Goal: Book appointment/travel/reservation

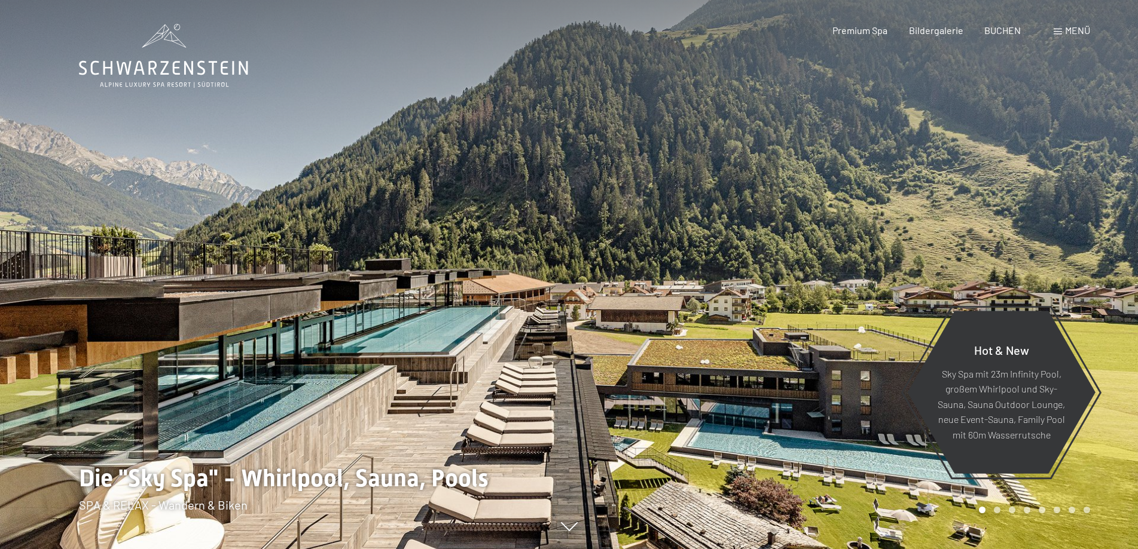
click at [1057, 30] on span at bounding box center [1057, 32] width 8 height 6
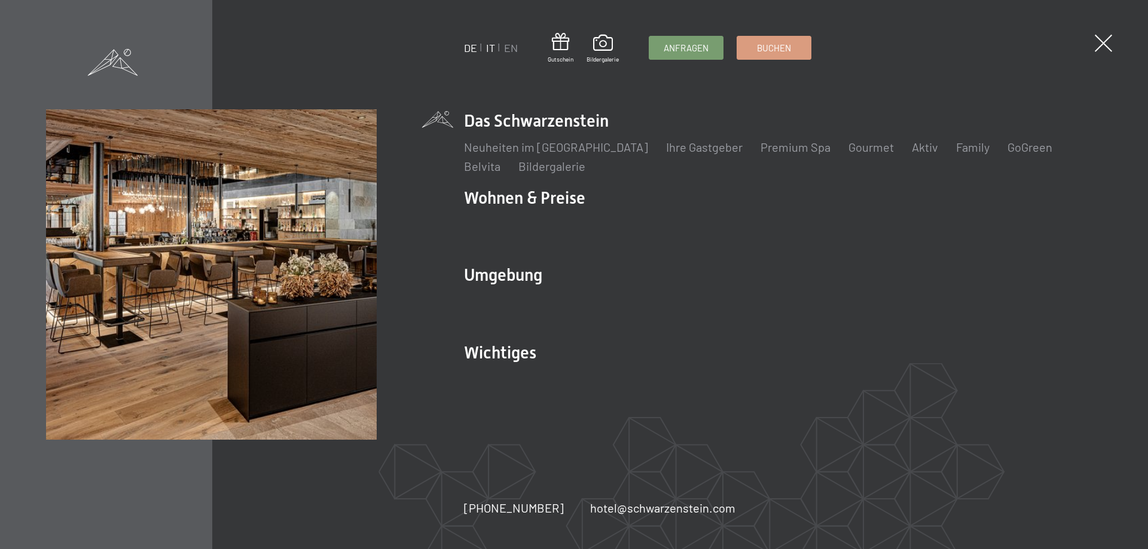
click at [487, 49] on link "IT" at bounding box center [490, 47] width 9 height 13
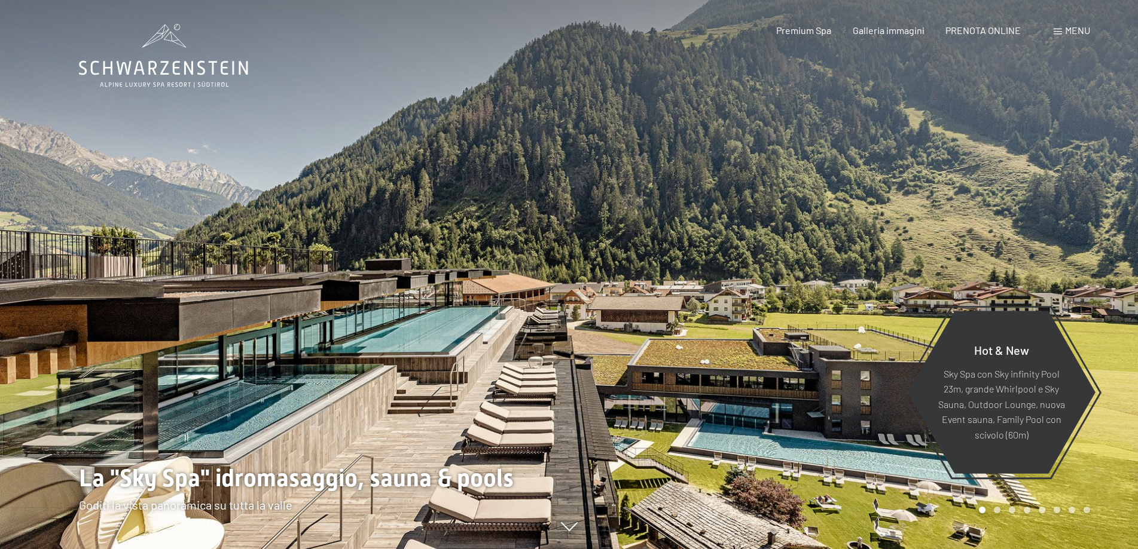
click at [1059, 28] on div "Menu" at bounding box center [1071, 30] width 36 height 13
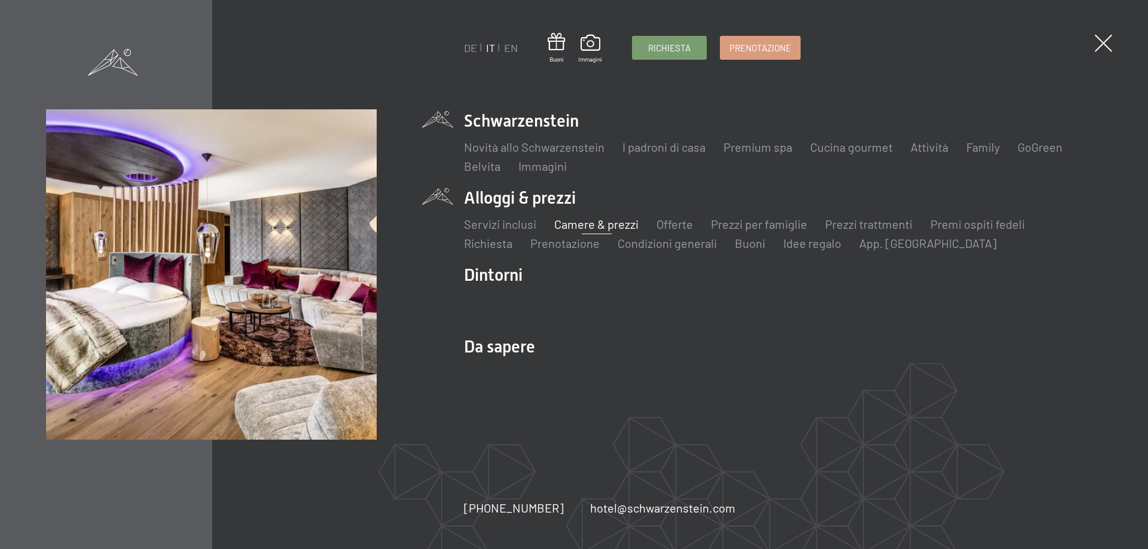
click at [601, 227] on link "Camere & prezzi" at bounding box center [596, 224] width 84 height 14
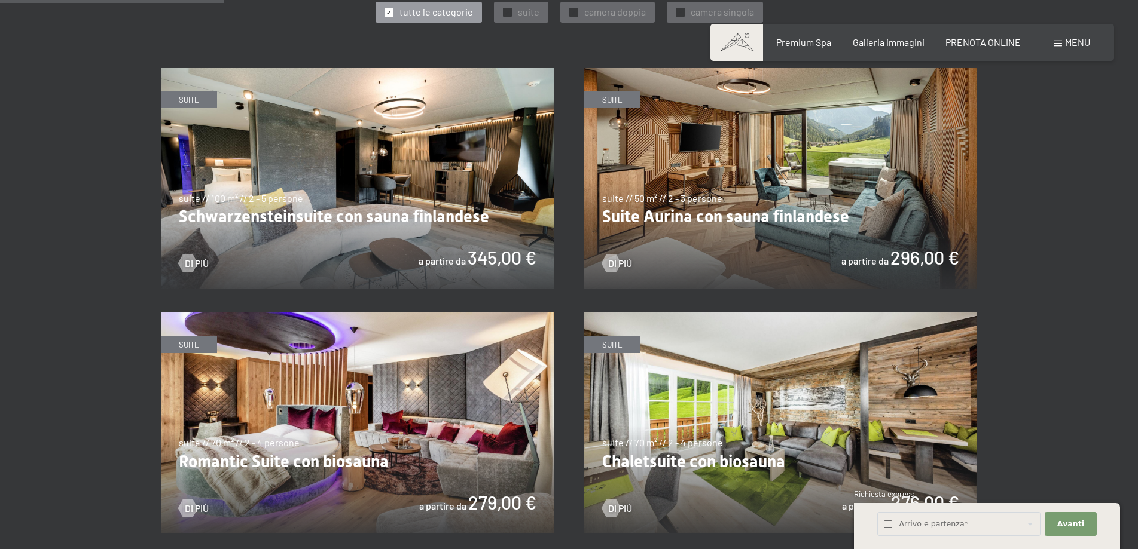
scroll to position [717, 0]
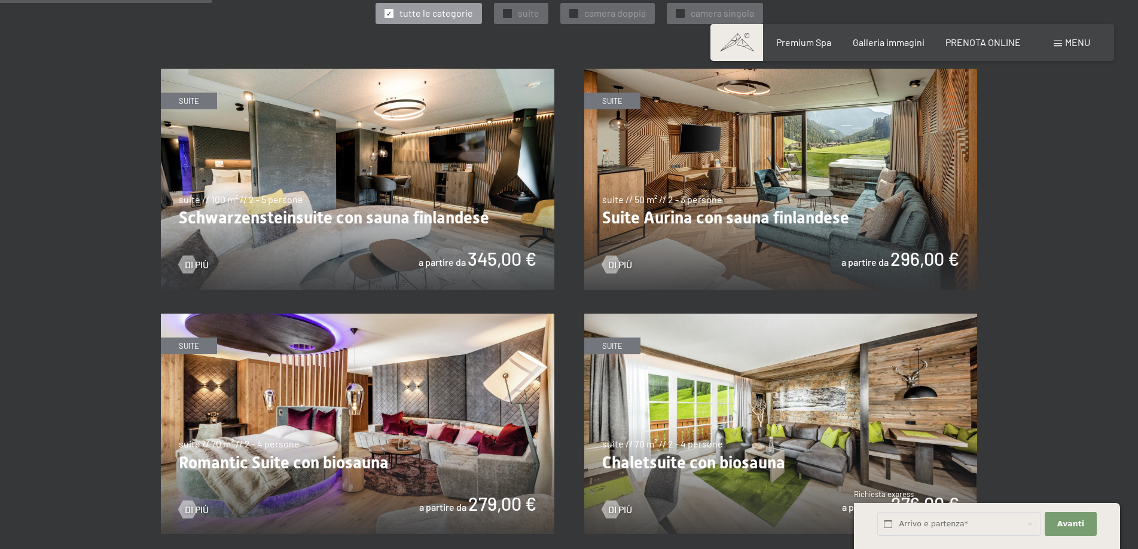
click at [352, 236] on img at bounding box center [357, 179] width 393 height 221
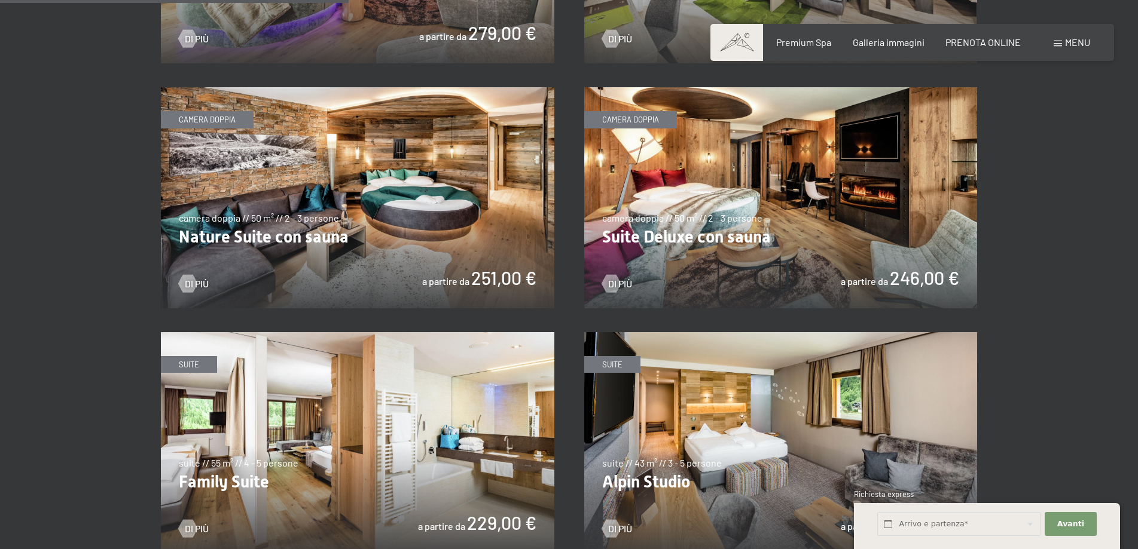
scroll to position [1196, 0]
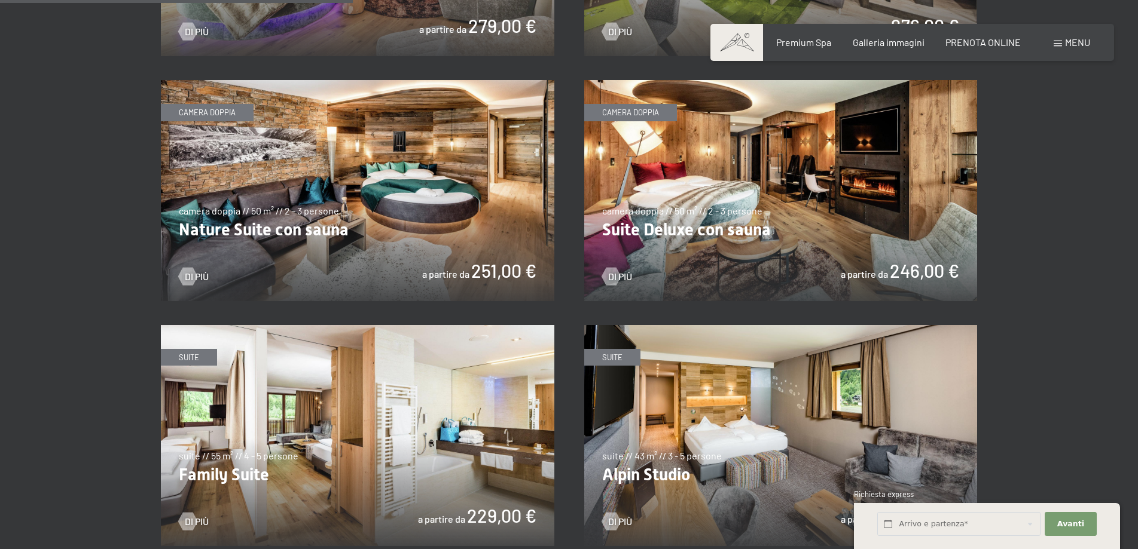
click at [346, 222] on img at bounding box center [357, 190] width 393 height 221
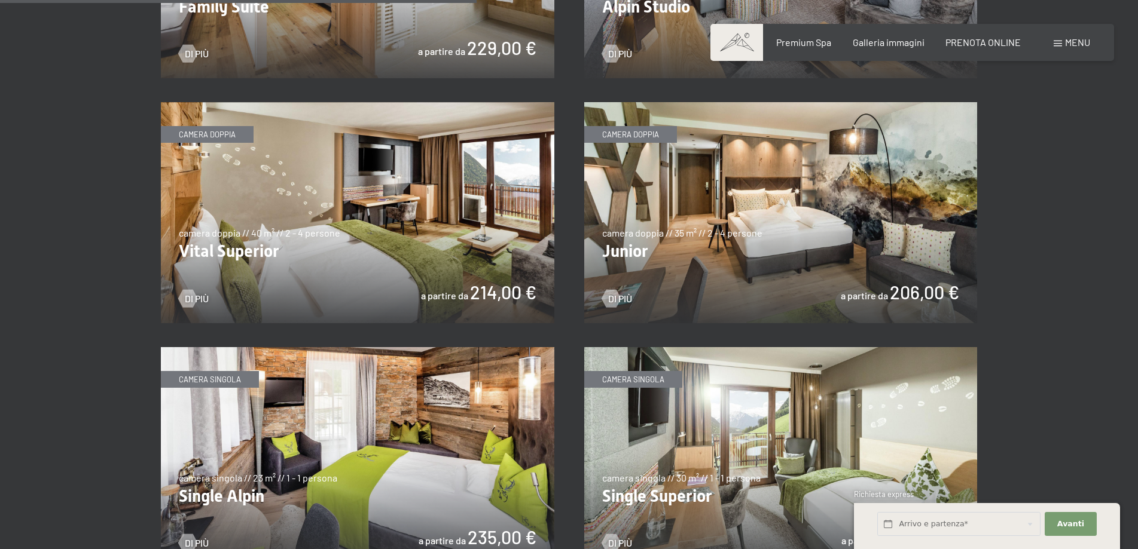
scroll to position [1674, 0]
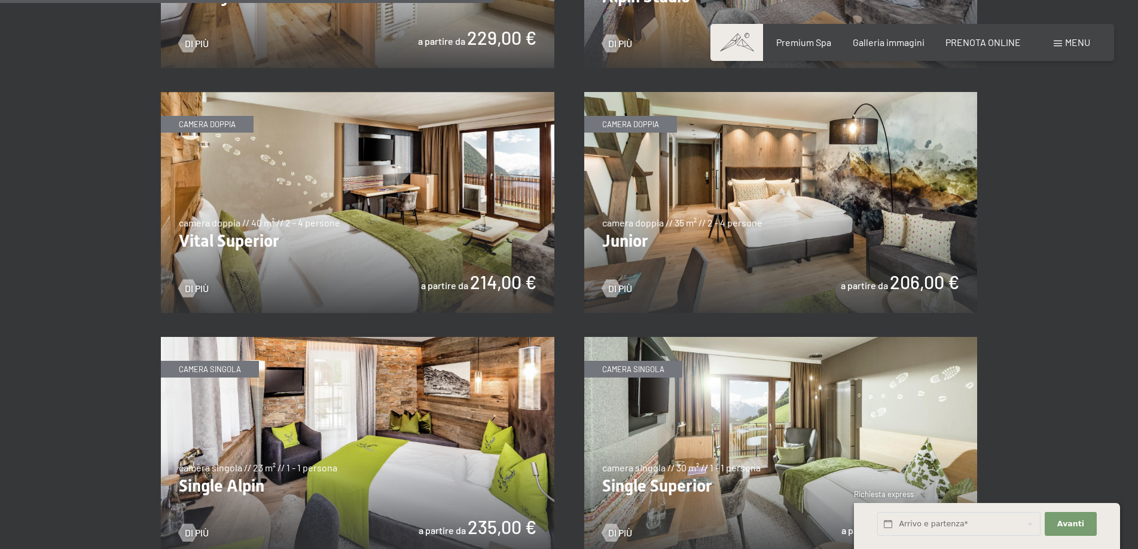
click at [799, 228] on img at bounding box center [780, 202] width 393 height 221
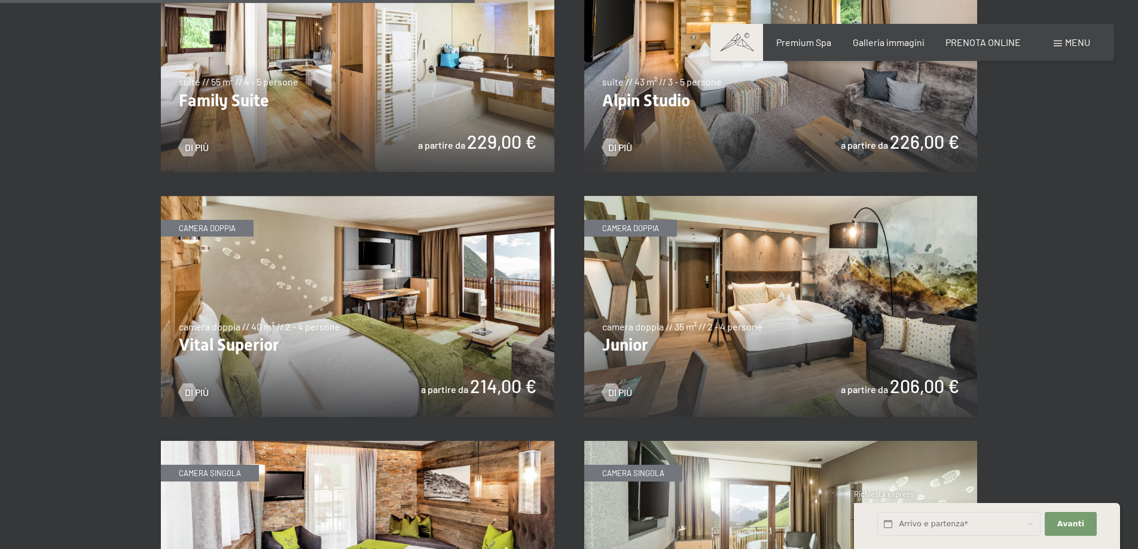
scroll to position [1554, 0]
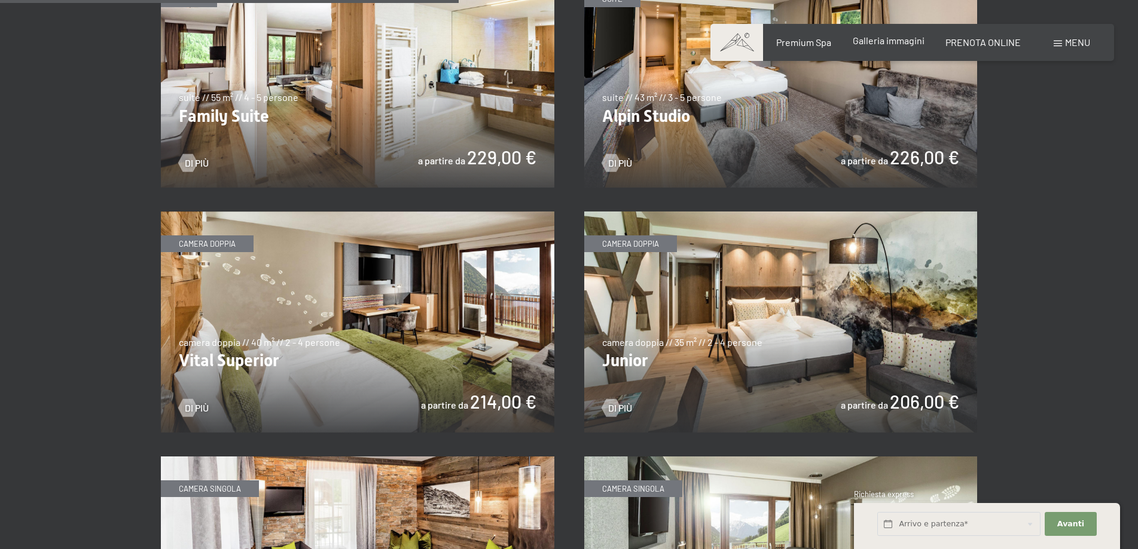
click at [893, 45] on span "Galleria immagini" at bounding box center [889, 40] width 72 height 11
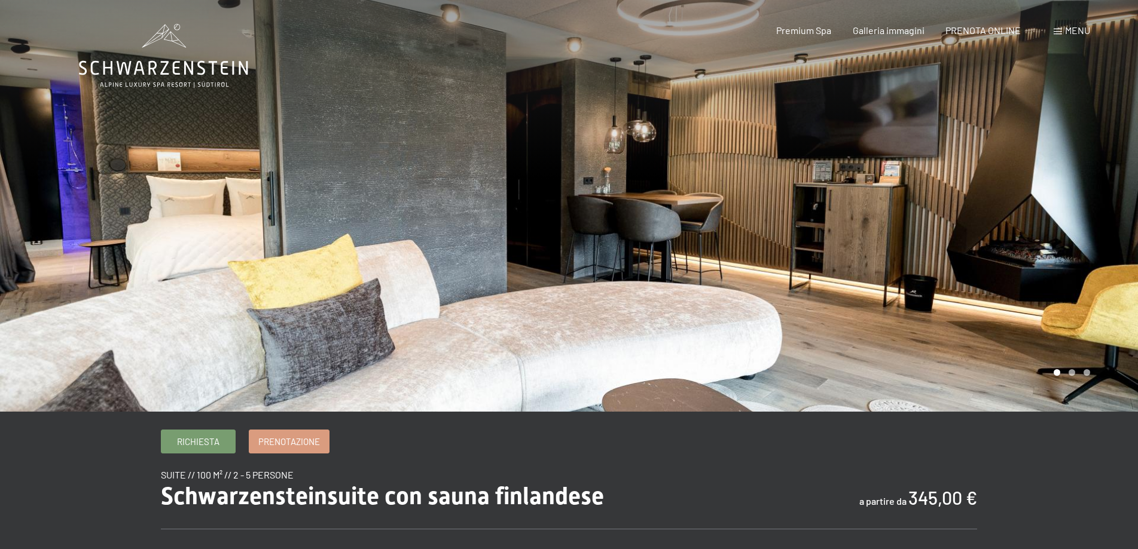
click at [1118, 233] on div at bounding box center [853, 206] width 569 height 412
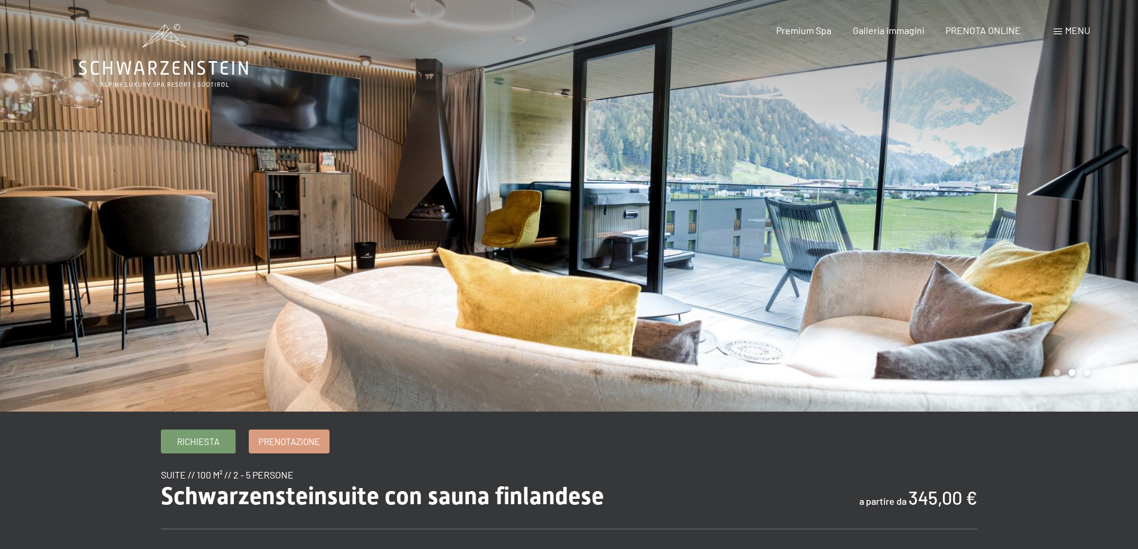
click at [1119, 231] on div at bounding box center [853, 206] width 569 height 412
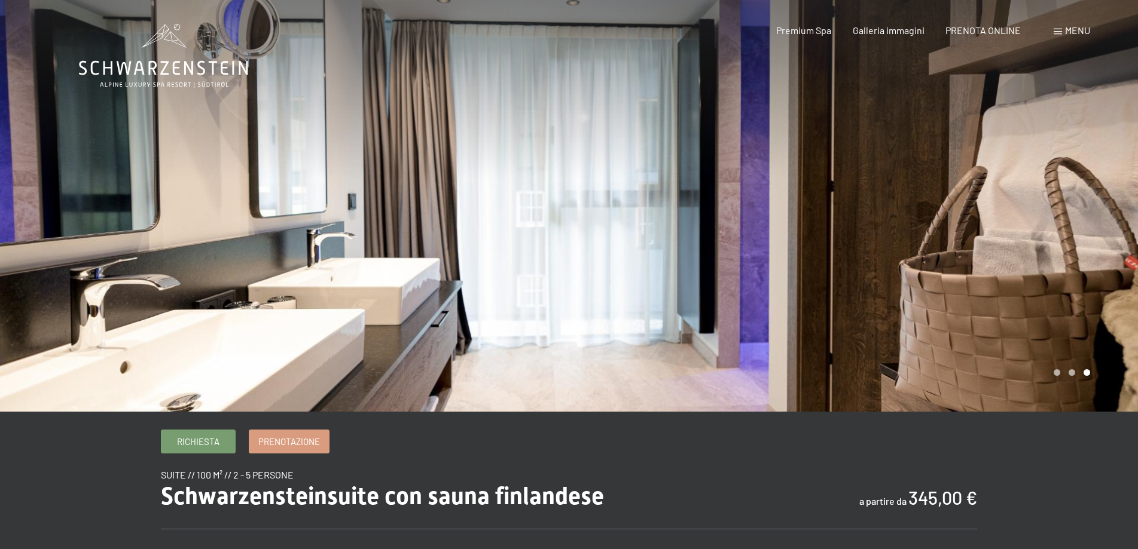
click at [1099, 228] on div at bounding box center [853, 206] width 569 height 412
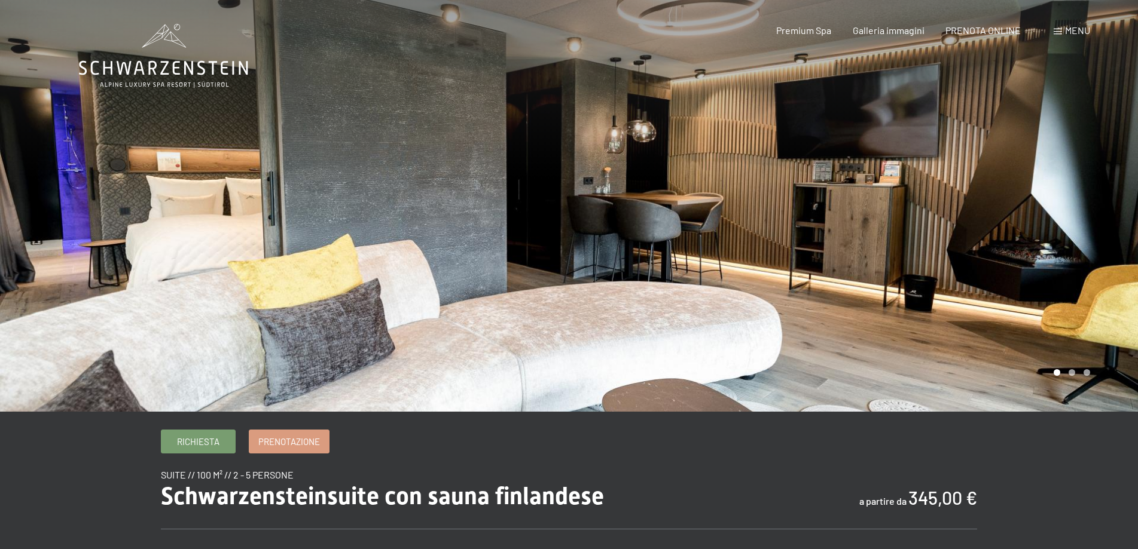
click at [1099, 228] on div at bounding box center [853, 206] width 569 height 412
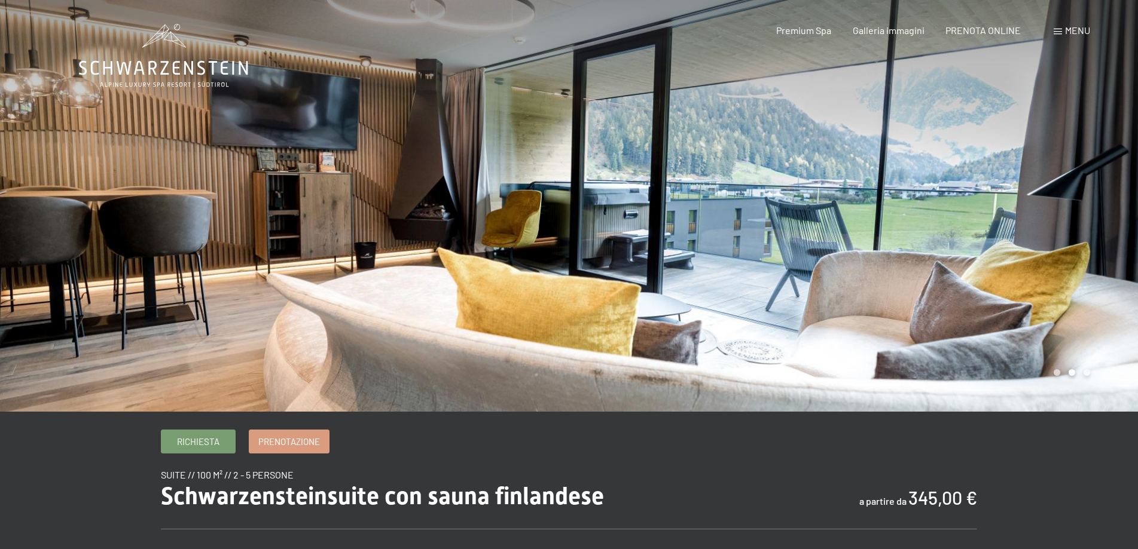
click at [1099, 228] on div at bounding box center [853, 206] width 569 height 412
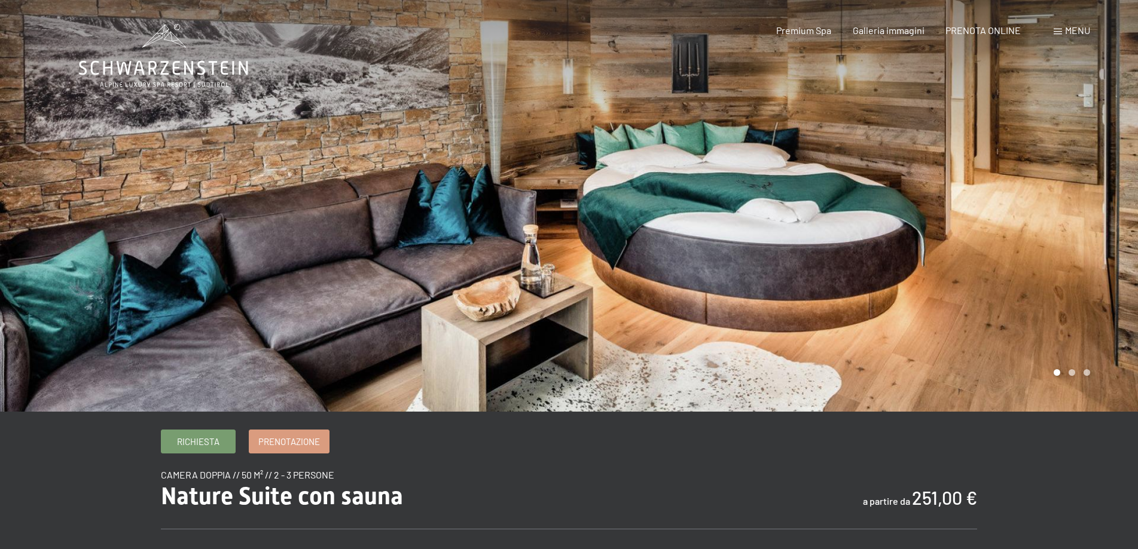
click at [1121, 199] on div at bounding box center [853, 206] width 569 height 412
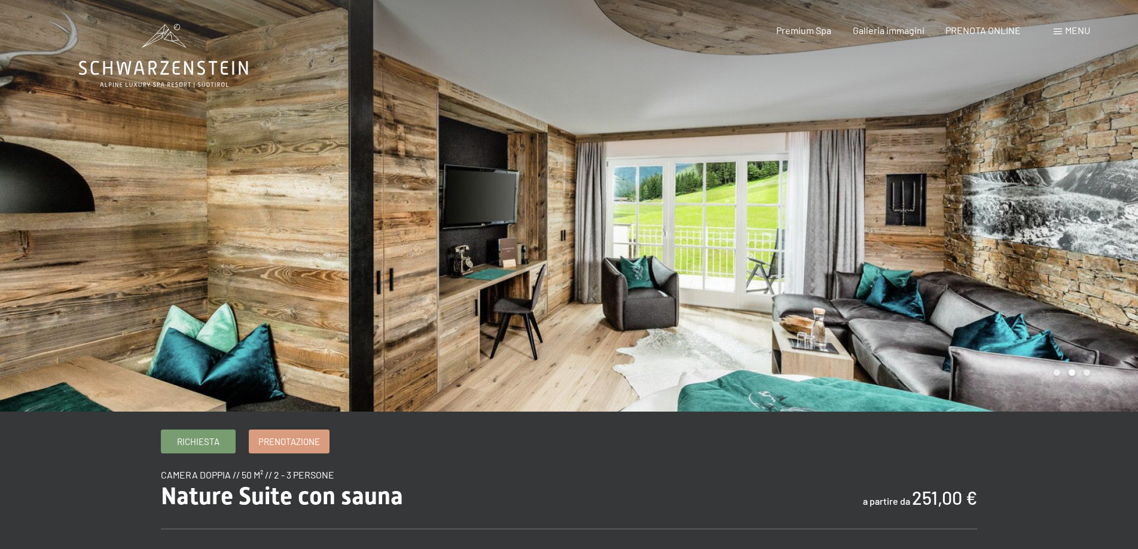
click at [14, 235] on div at bounding box center [284, 206] width 569 height 412
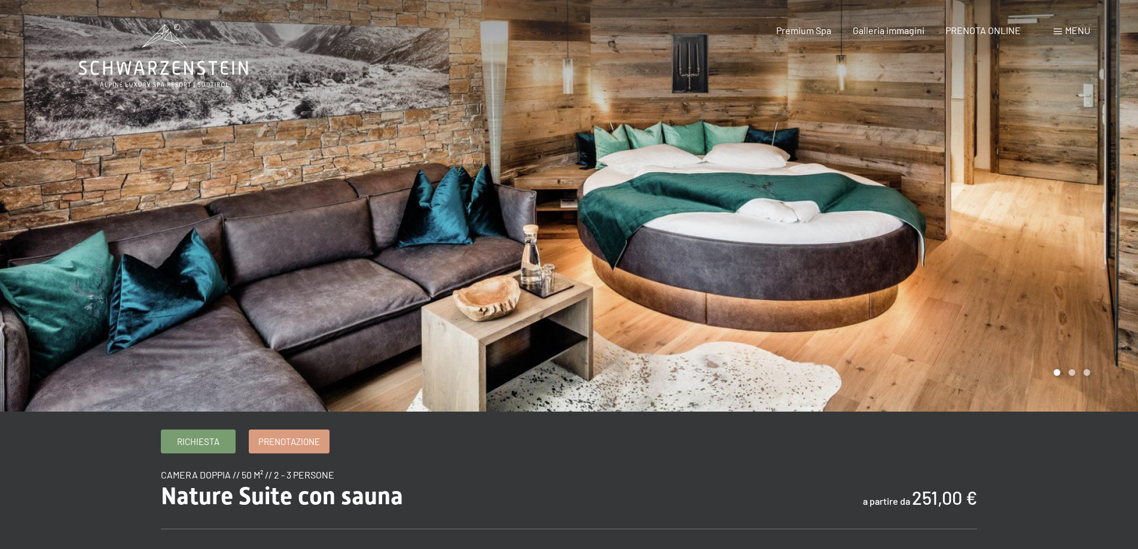
click at [1115, 207] on div at bounding box center [853, 206] width 569 height 412
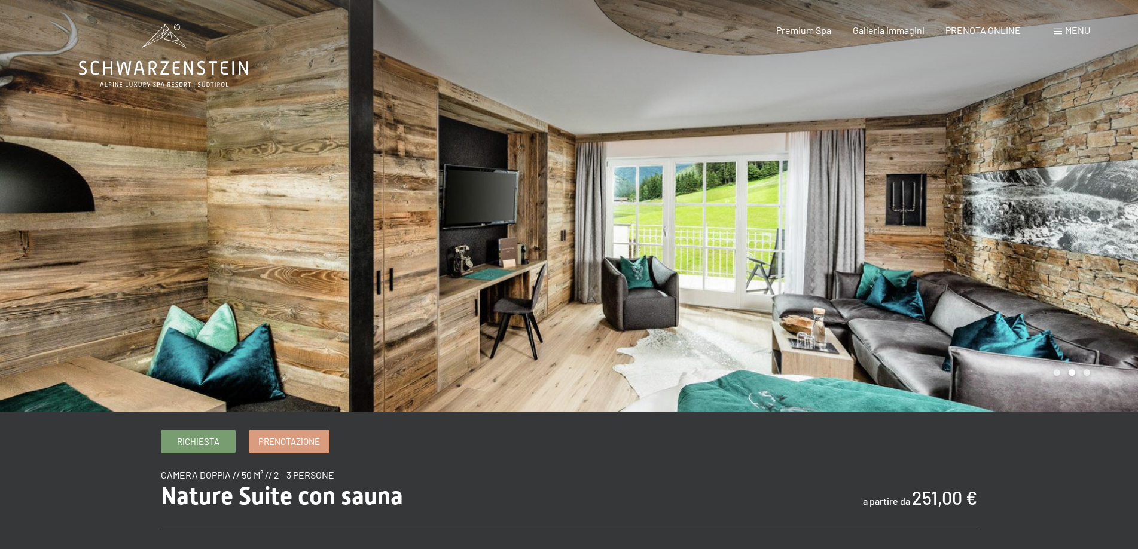
click at [1115, 207] on div at bounding box center [853, 206] width 569 height 412
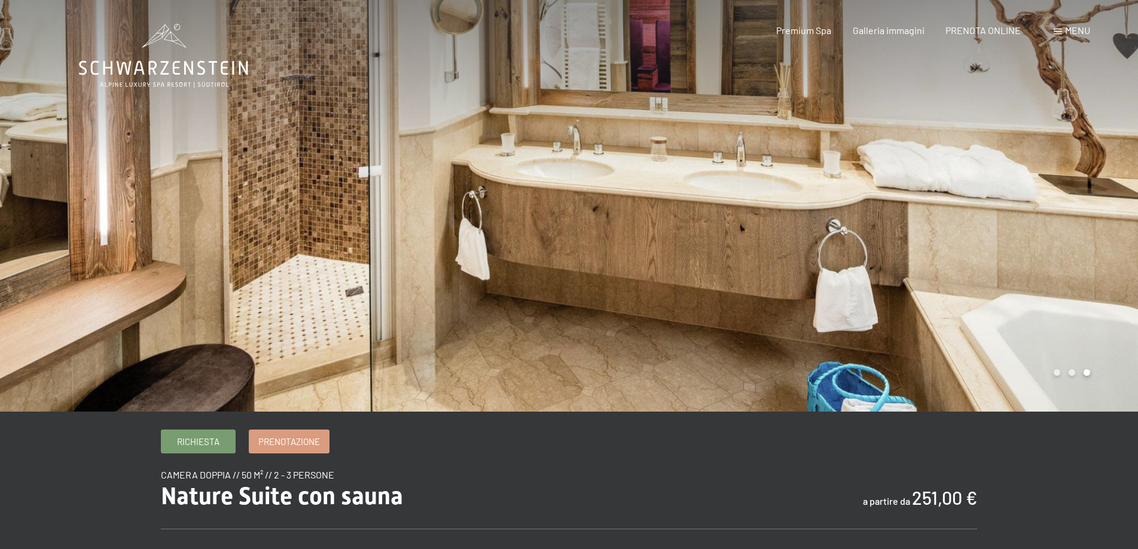
click at [1115, 207] on div at bounding box center [853, 206] width 569 height 412
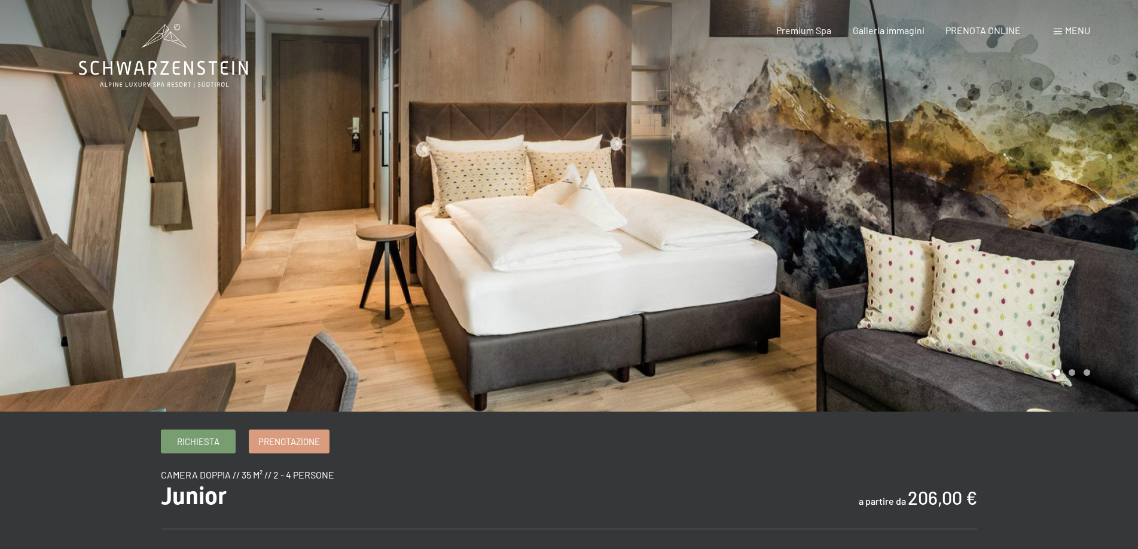
click at [1119, 210] on div at bounding box center [853, 206] width 569 height 412
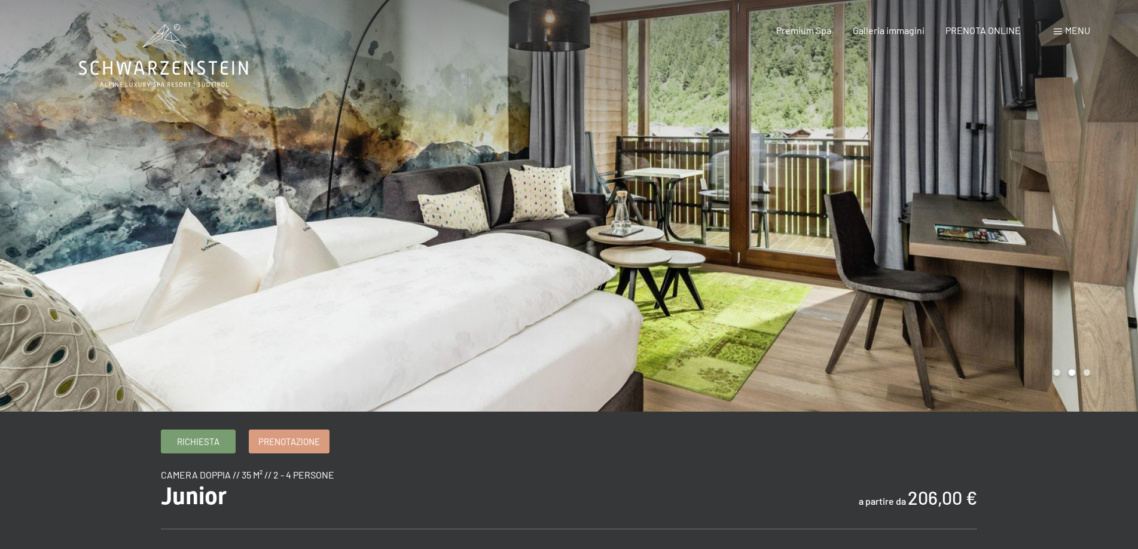
click at [1119, 210] on div at bounding box center [853, 206] width 569 height 412
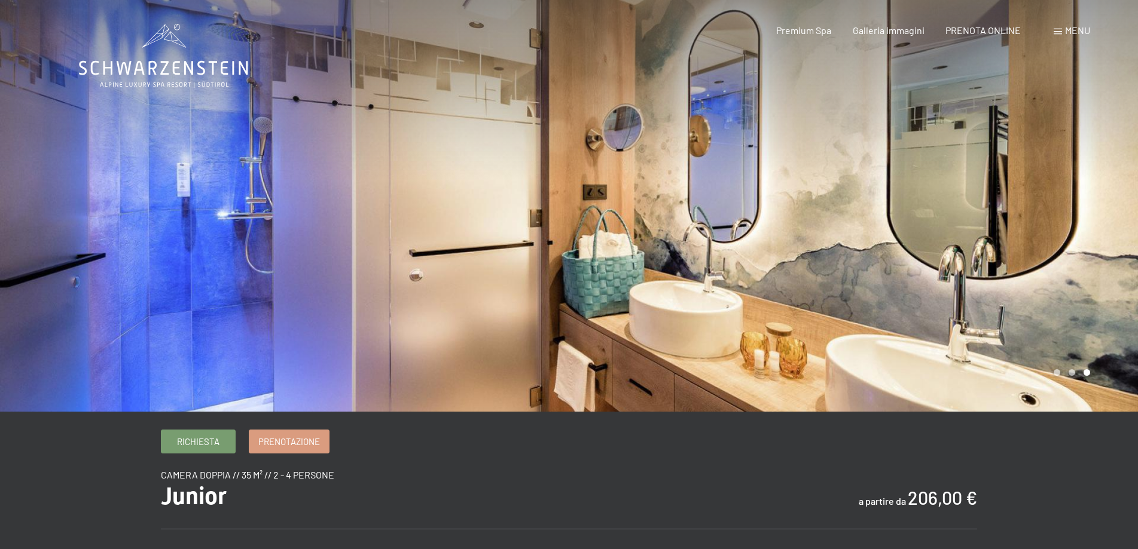
click at [1119, 210] on div at bounding box center [853, 206] width 569 height 412
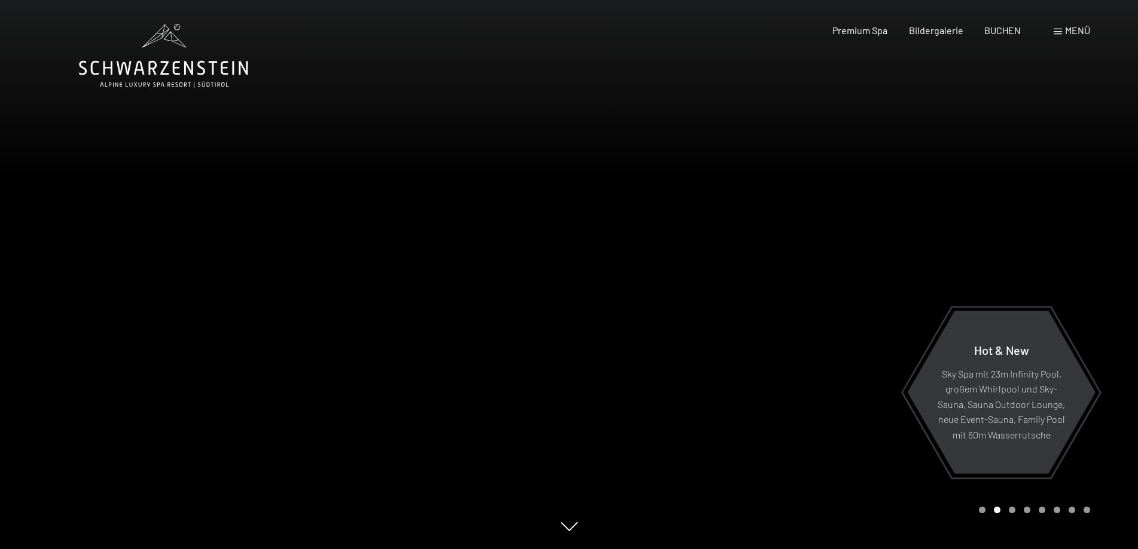
click at [1059, 28] on div "Menü" at bounding box center [1071, 30] width 36 height 13
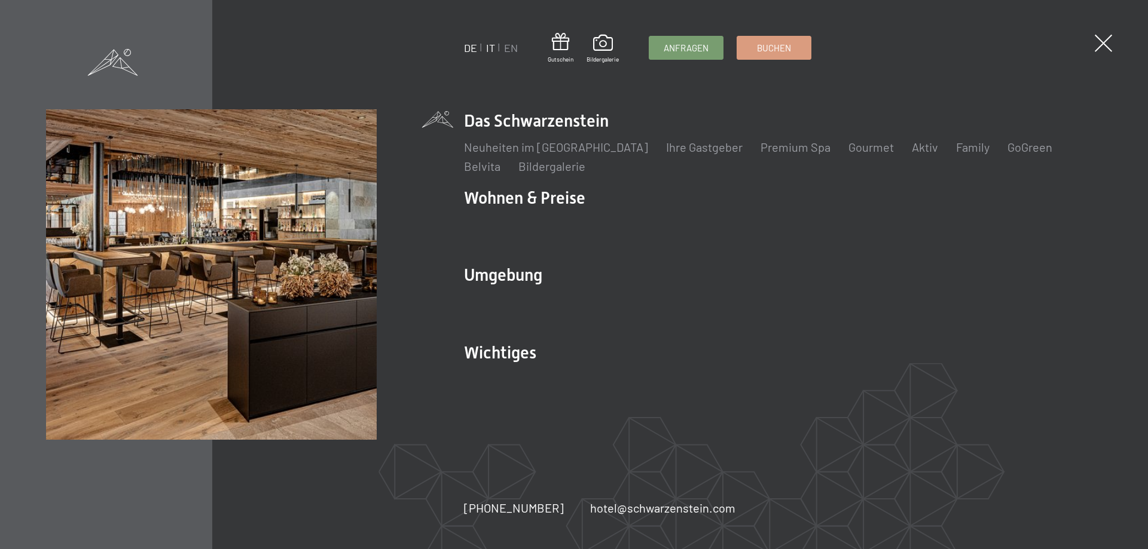
click at [490, 48] on link "IT" at bounding box center [490, 47] width 9 height 13
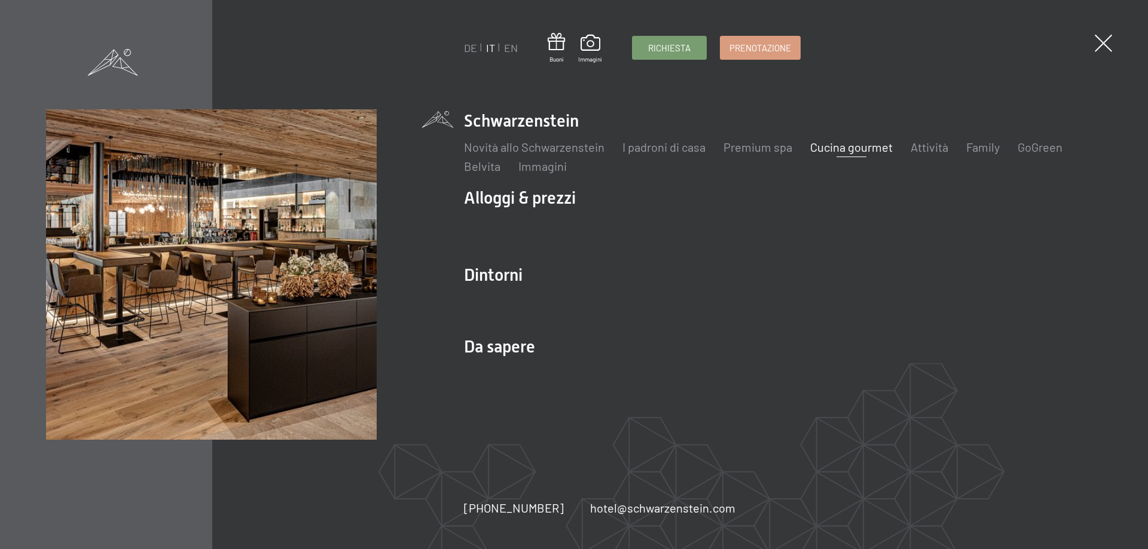
click at [848, 145] on link "Cucina gourmet" at bounding box center [851, 147] width 83 height 14
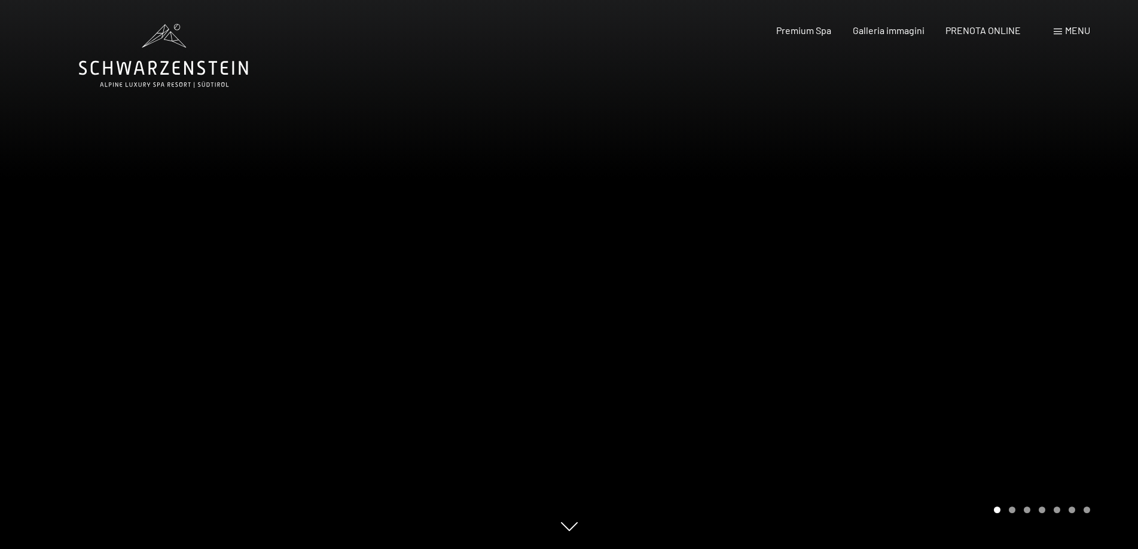
click at [1102, 253] on div at bounding box center [853, 274] width 569 height 549
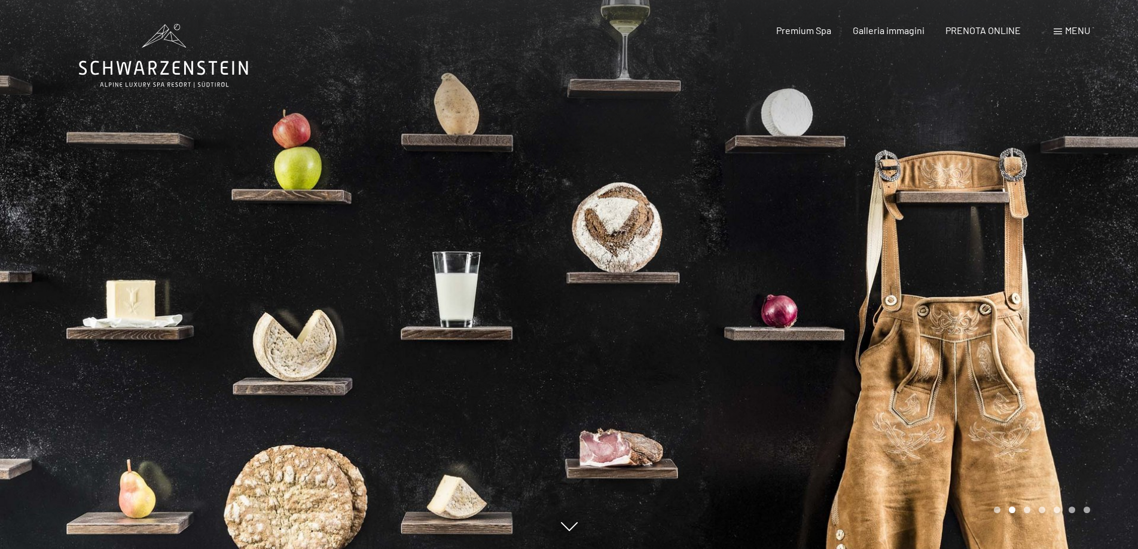
click at [1102, 253] on div at bounding box center [853, 274] width 569 height 549
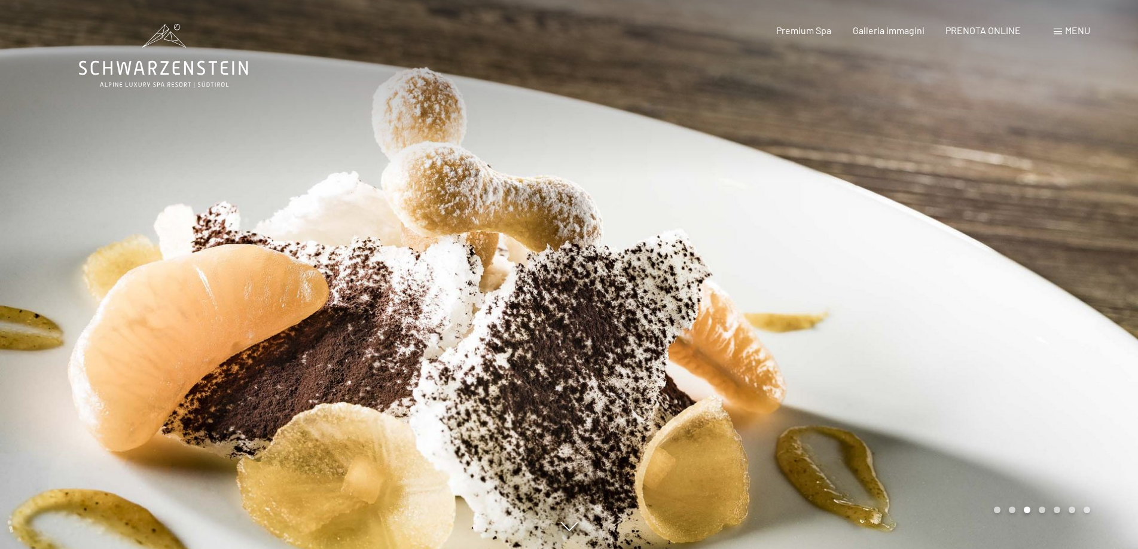
click at [1102, 253] on div at bounding box center [853, 274] width 569 height 549
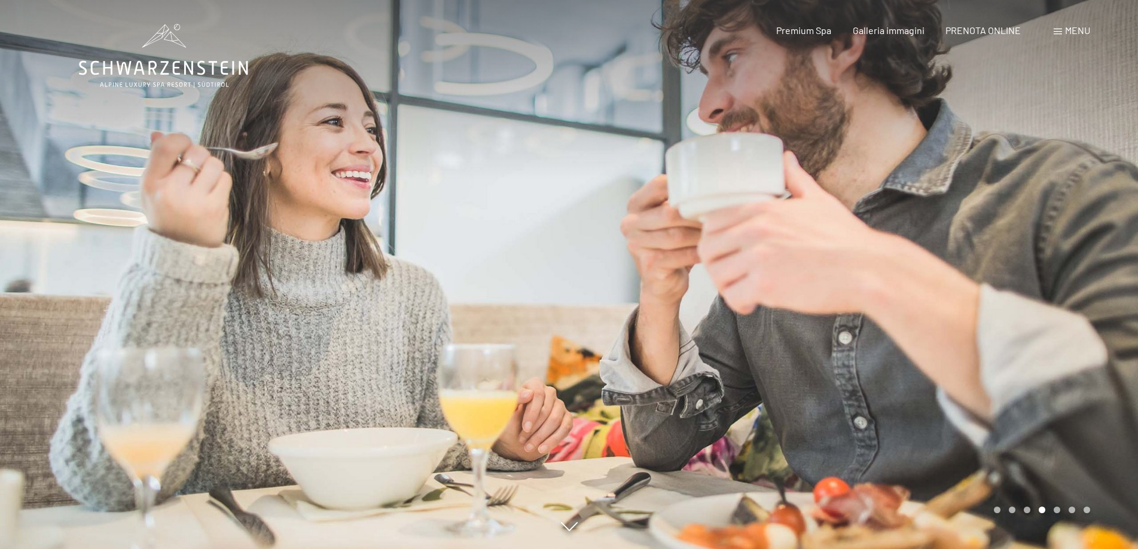
click at [1102, 253] on div at bounding box center [853, 274] width 569 height 549
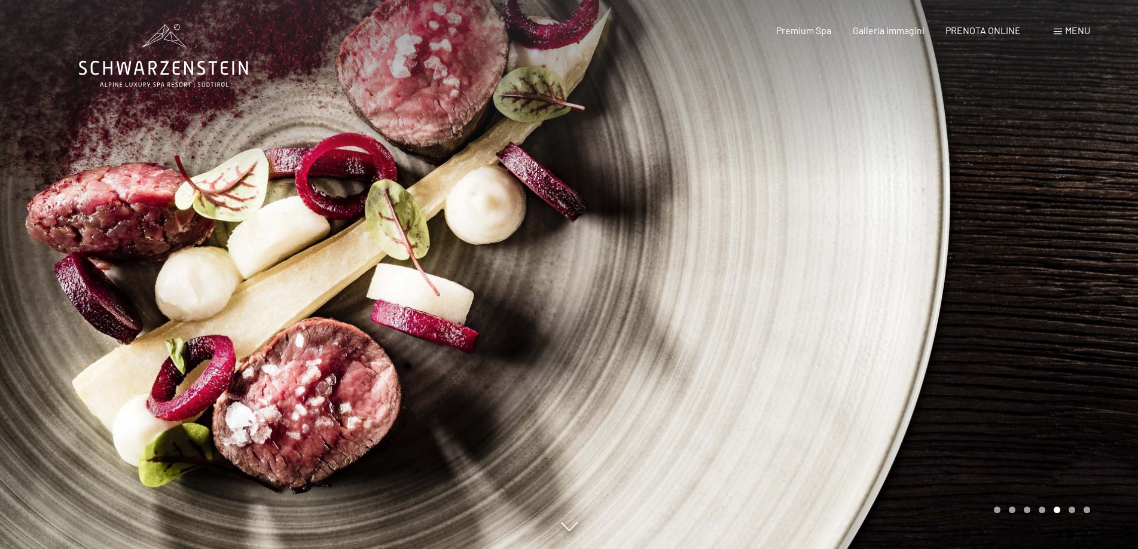
click at [1102, 253] on div at bounding box center [853, 274] width 569 height 549
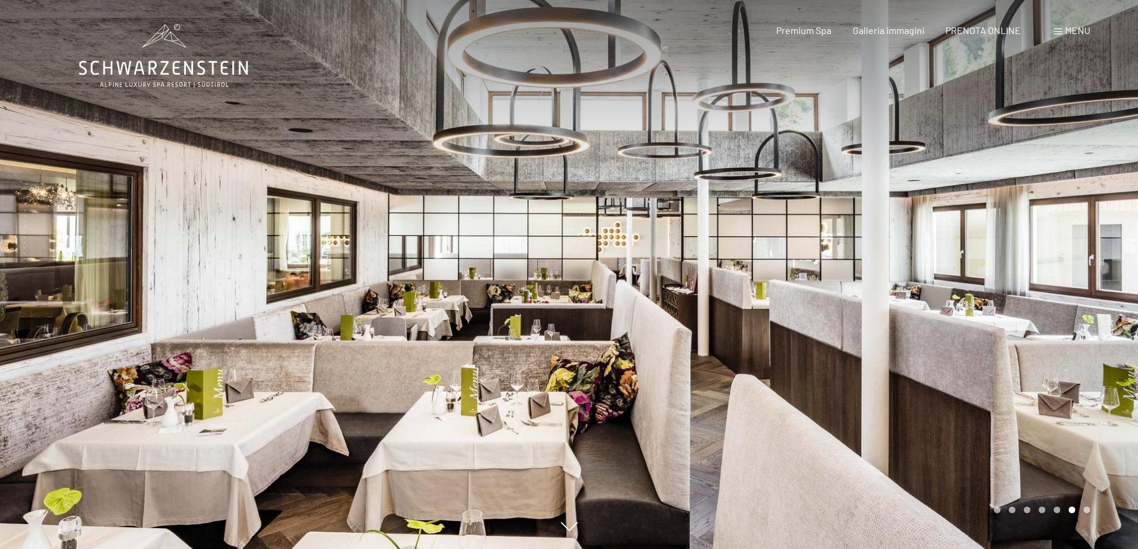
click at [1102, 253] on div at bounding box center [853, 274] width 569 height 549
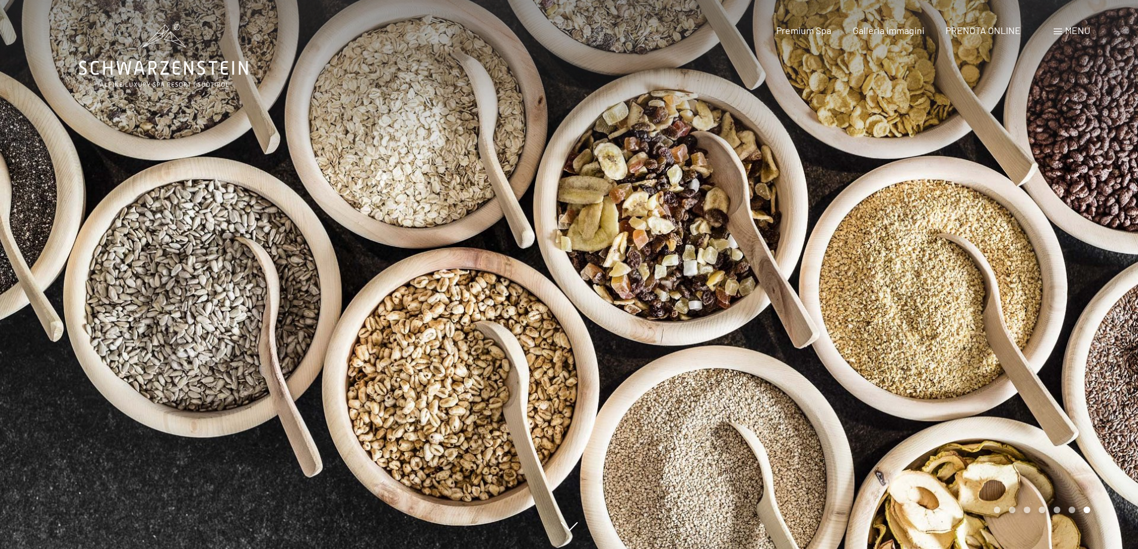
click at [1102, 253] on div at bounding box center [853, 274] width 569 height 549
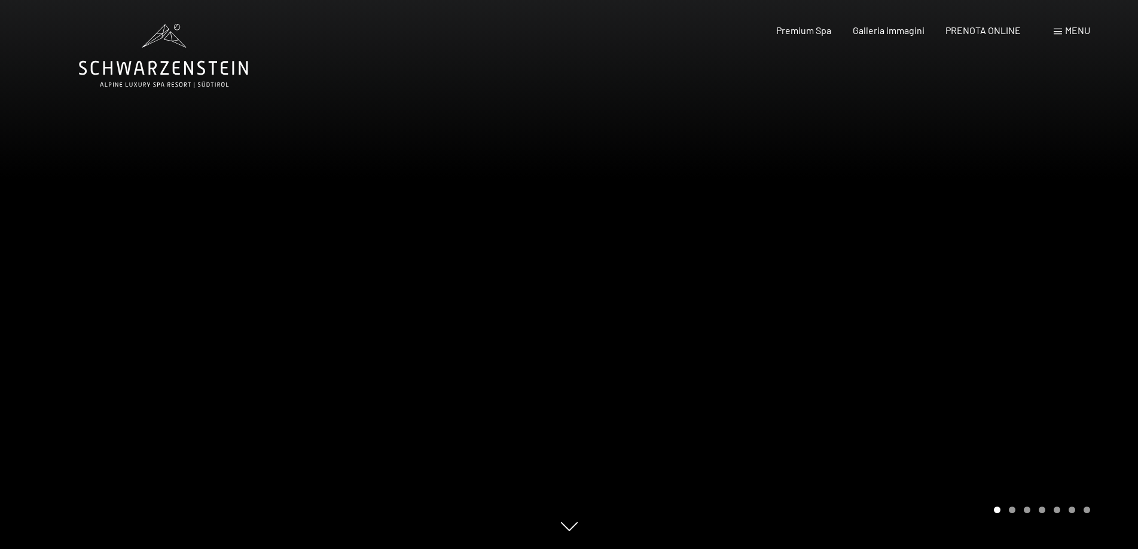
click at [1102, 253] on div at bounding box center [853, 274] width 569 height 549
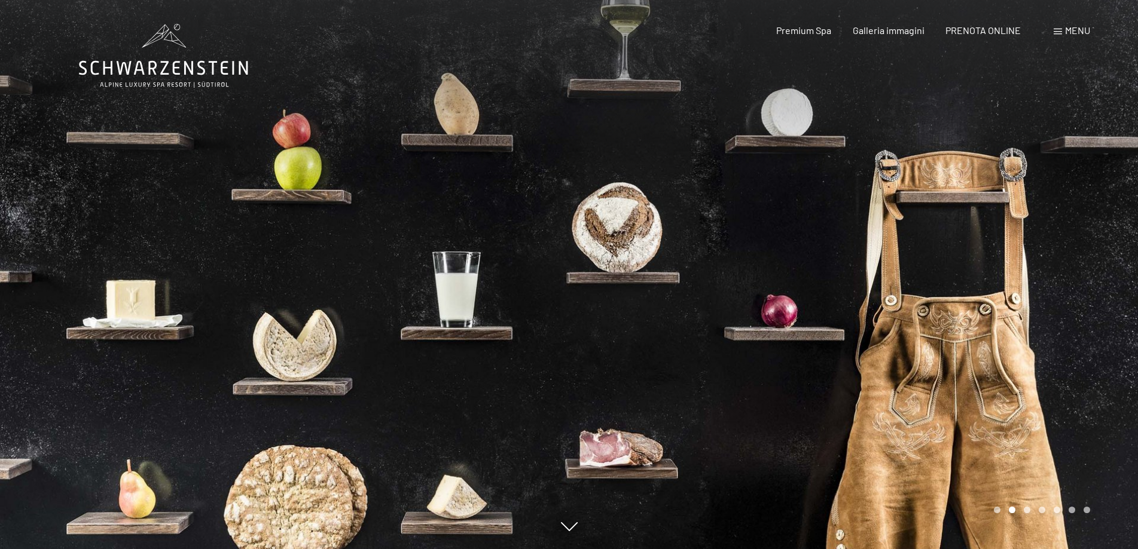
click at [1100, 255] on div at bounding box center [853, 274] width 569 height 549
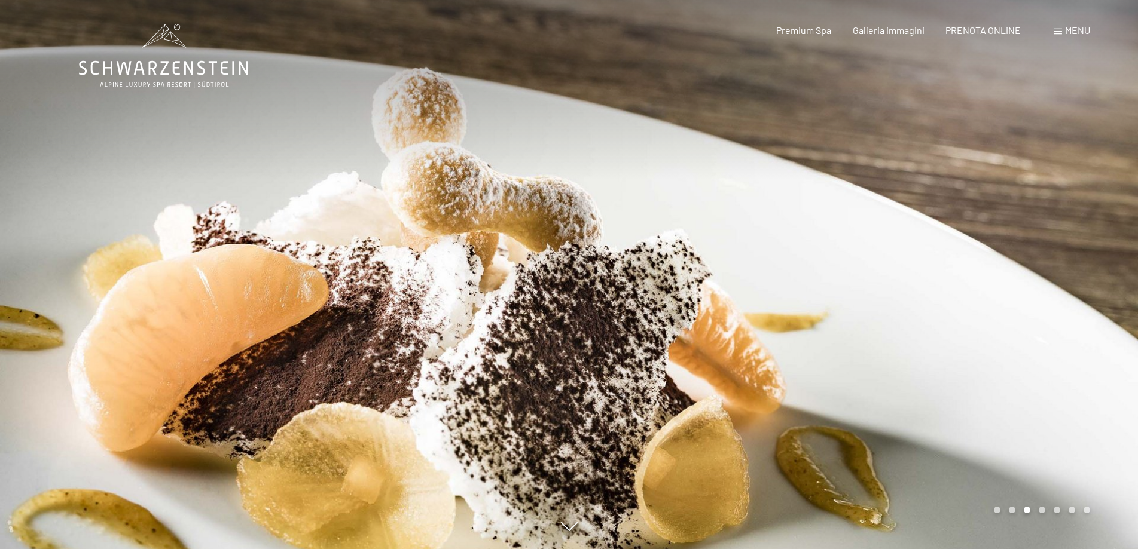
click at [1100, 255] on div at bounding box center [853, 274] width 569 height 549
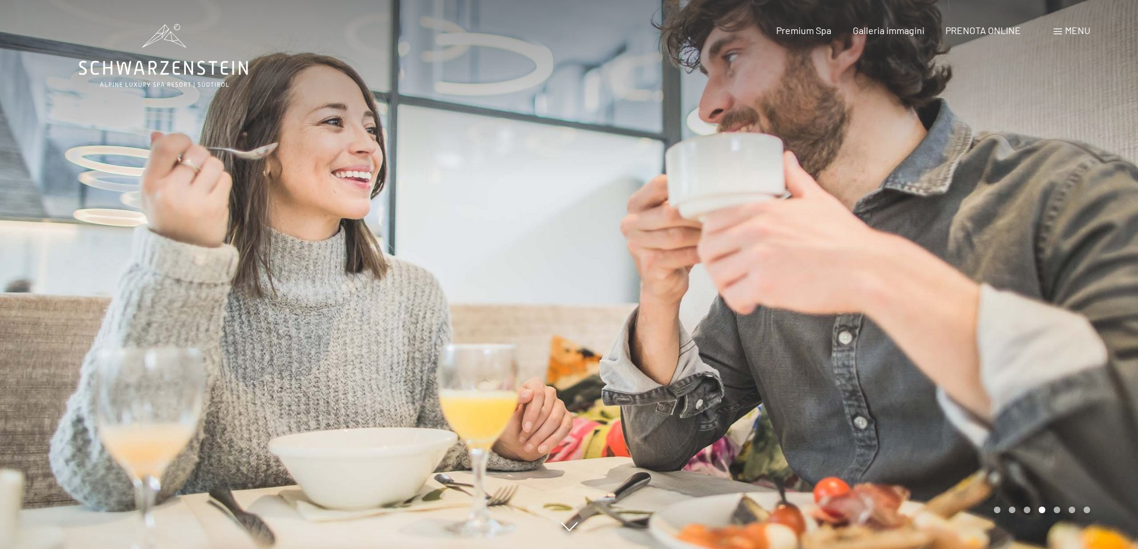
click at [1100, 255] on div at bounding box center [853, 274] width 569 height 549
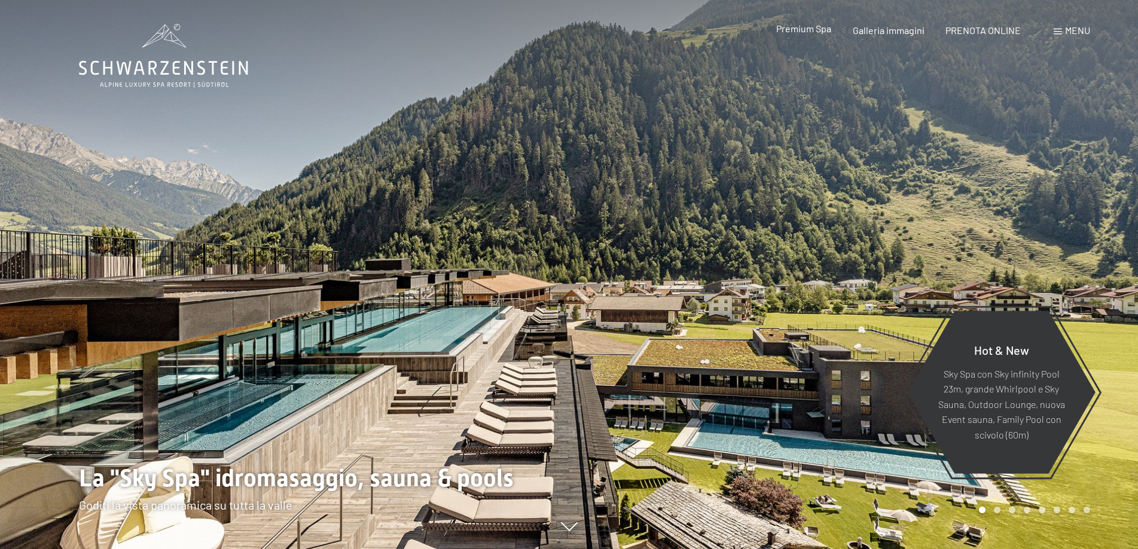
click at [802, 29] on span "Premium Spa" at bounding box center [803, 28] width 55 height 11
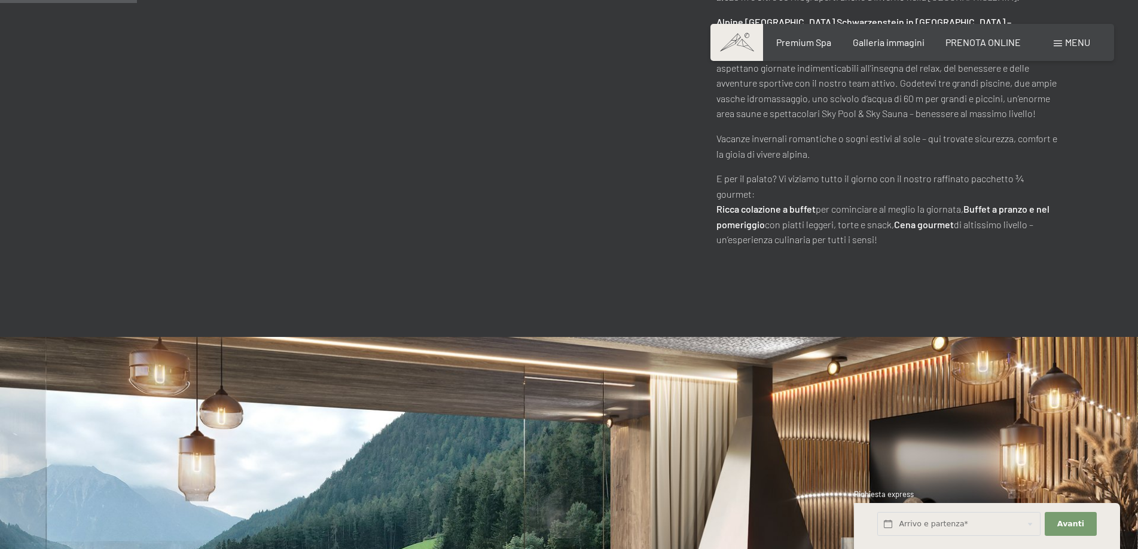
scroll to position [897, 0]
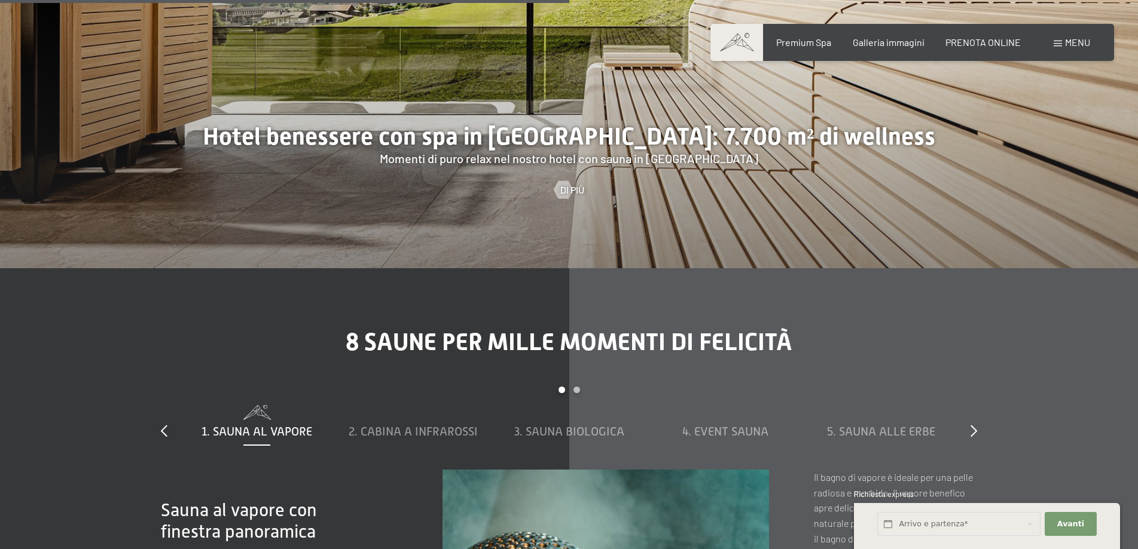
scroll to position [3542, 0]
